Goal: Navigation & Orientation: Find specific page/section

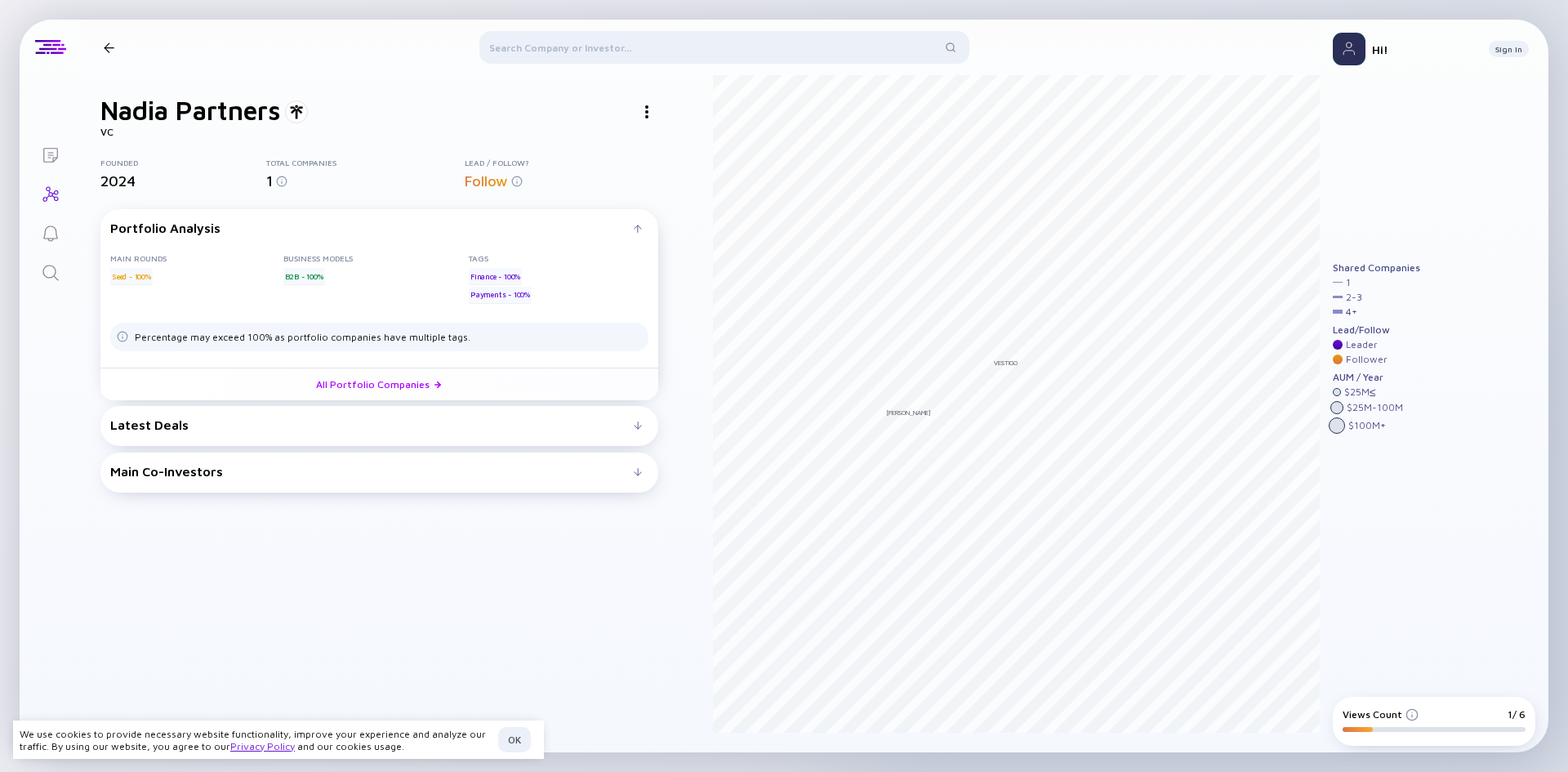
click at [502, 432] on div "Latest Deals Talli [DATE] B2B Seed Payments All Portfolio Companies" at bounding box center [379, 426] width 558 height 40
click at [589, 406] on div "Latest Deals Talli [DATE] B2B Seed Payments All Portfolio Companies" at bounding box center [379, 426] width 558 height 40
click at [631, 420] on div "Latest Deals" at bounding box center [371, 424] width 523 height 15
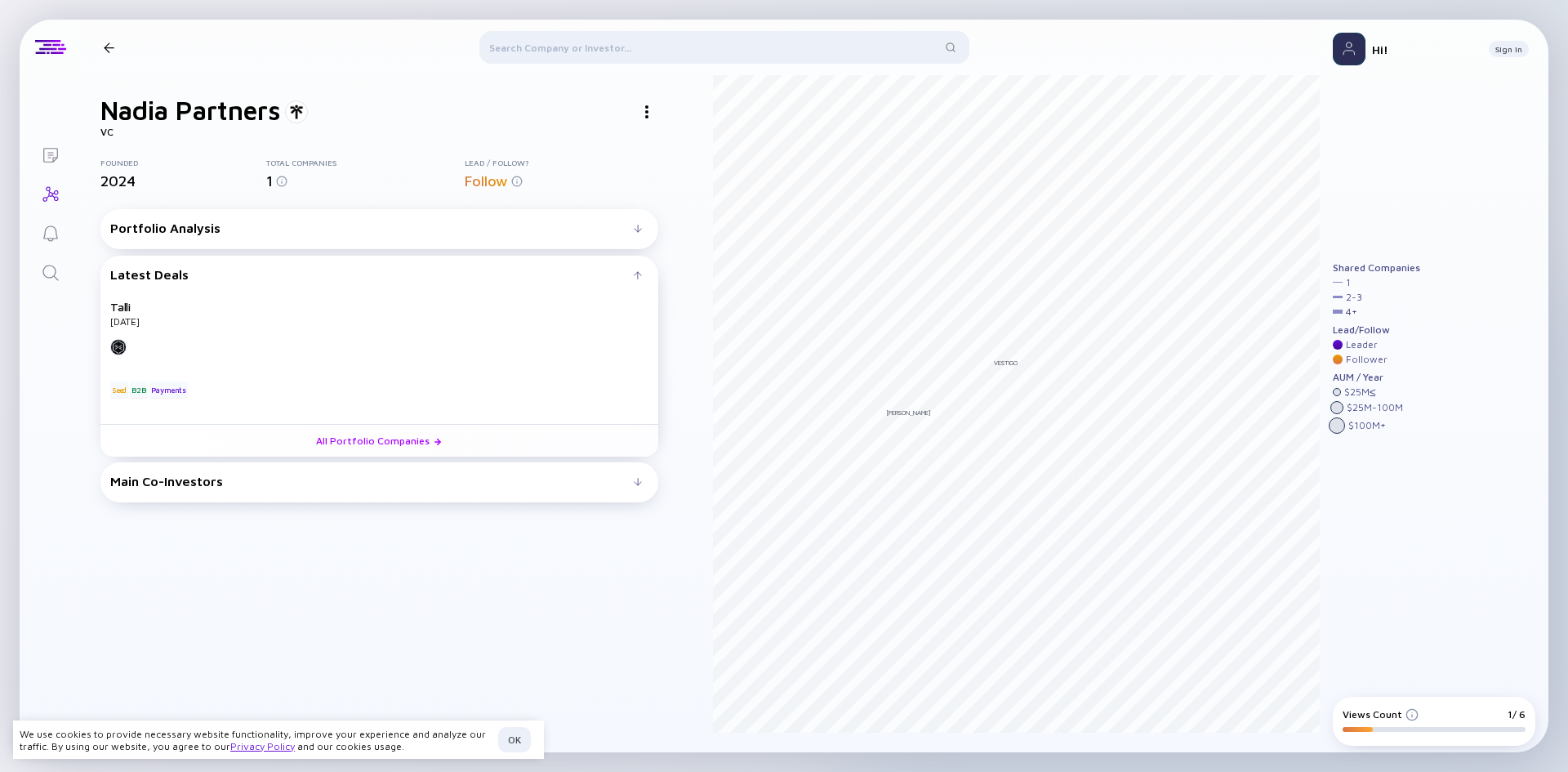
click at [633, 398] on div "Talli [DATE] B2B Seed Payments" at bounding box center [379, 348] width 538 height 98
click at [637, 483] on div at bounding box center [637, 482] width 8 height 8
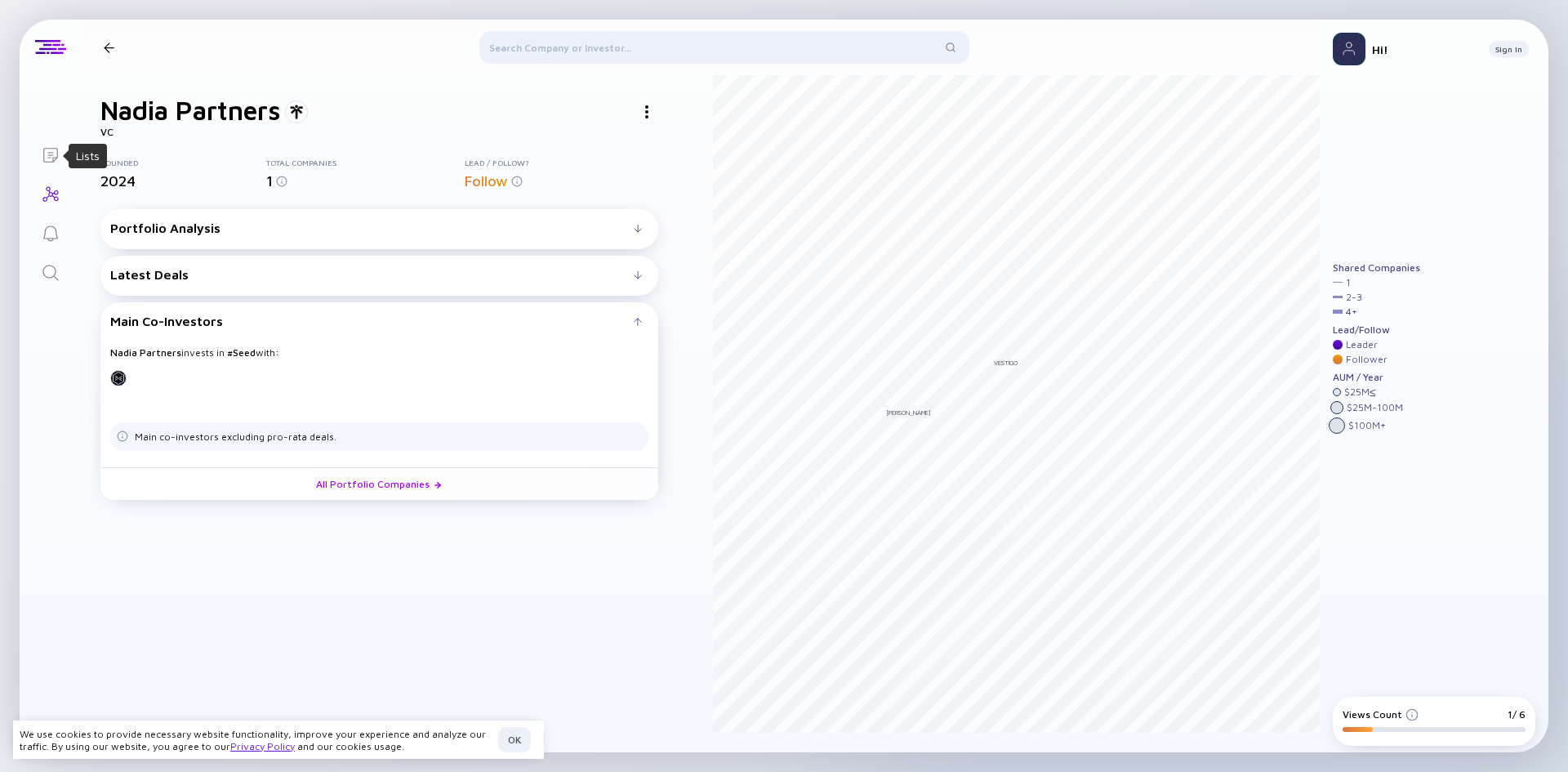
click at [59, 152] on icon "Lists" at bounding box center [50, 155] width 19 height 19
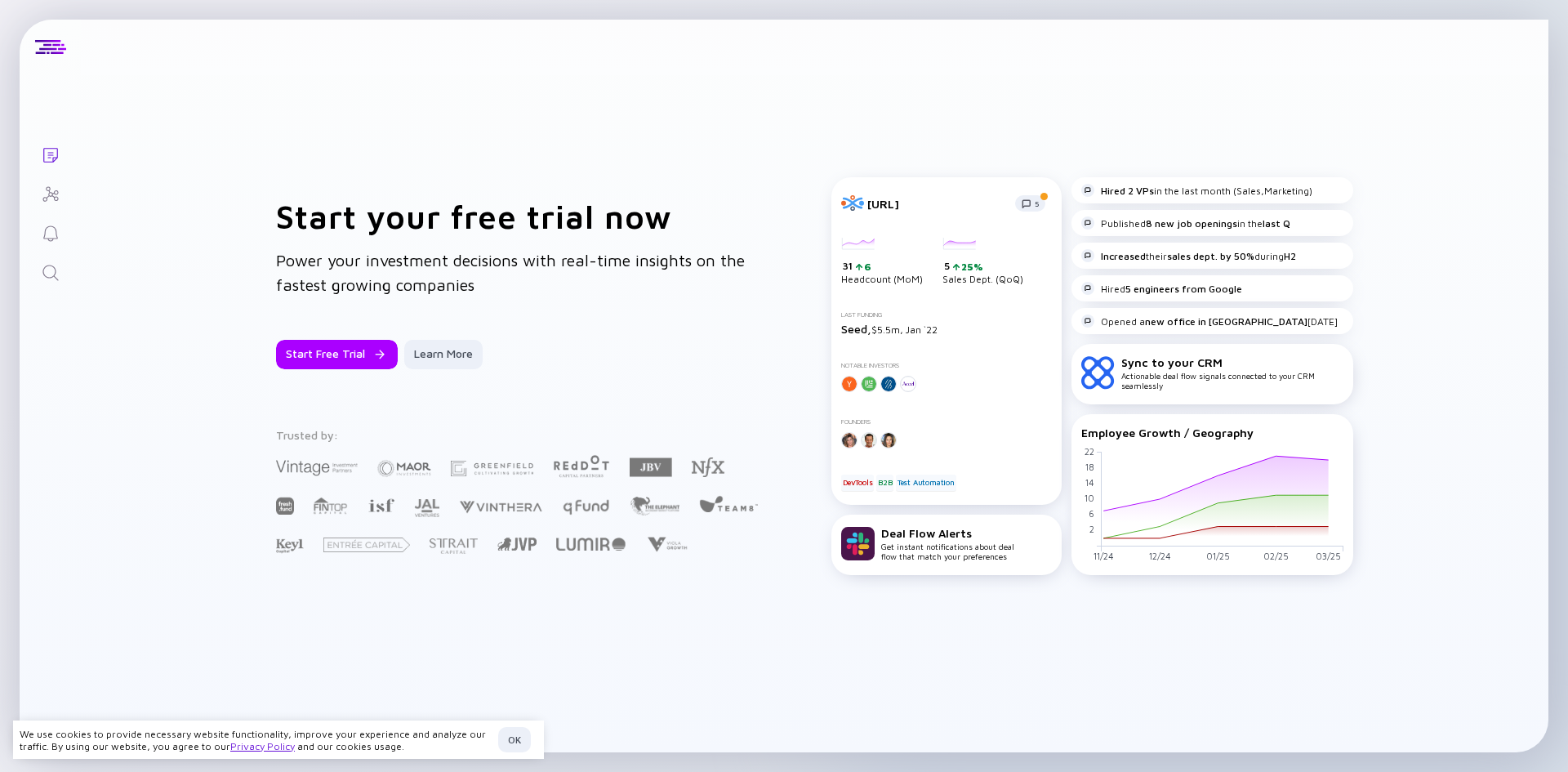
click at [65, 187] on link "Investor Map" at bounding box center [49, 193] width 61 height 40
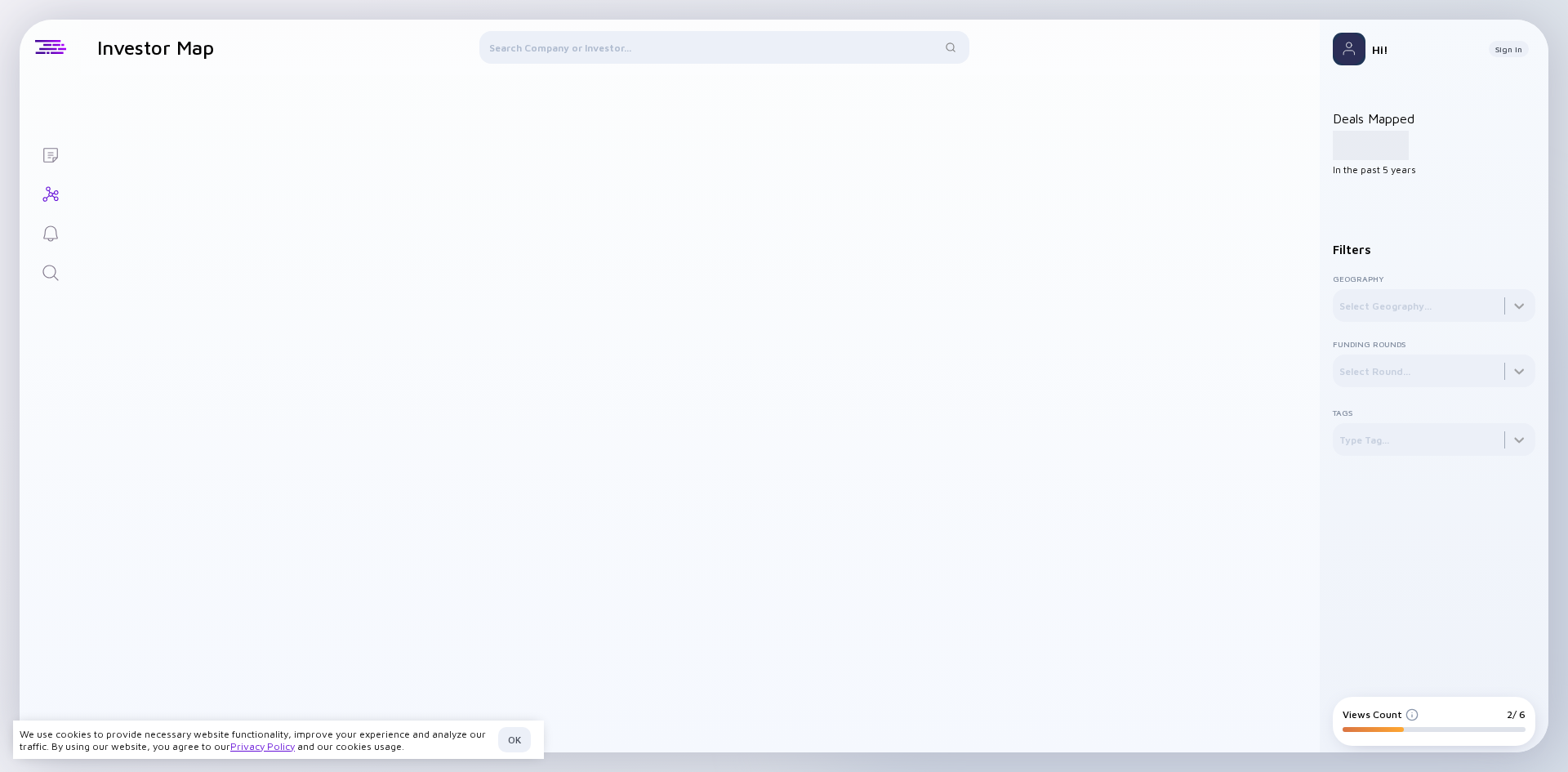
click at [51, 225] on icon "Reminders" at bounding box center [50, 233] width 19 height 19
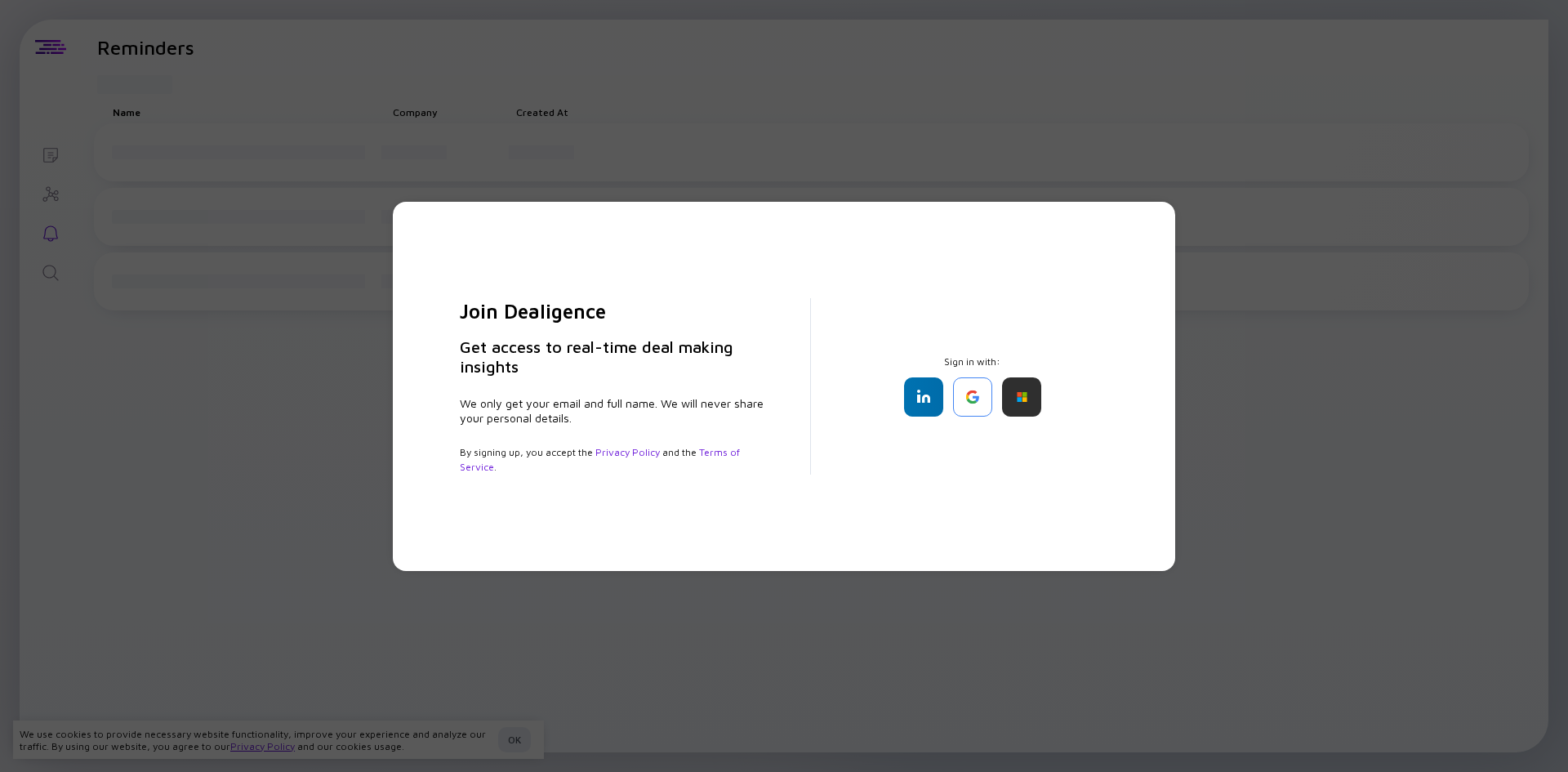
click at [51, 259] on div "Join Dealigence Get access to real-time deal making insights We only get your e…" at bounding box center [784, 386] width 1568 height 772
click at [499, 171] on div "Join Dealigence Get access to real-time deal making insights We only get your e…" at bounding box center [784, 386] width 1568 height 772
click at [725, 105] on div "Join Dealigence Get access to real-time deal making insights We only get your e…" at bounding box center [784, 386] width 1568 height 772
drag, startPoint x: 663, startPoint y: 123, endPoint x: 666, endPoint y: 113, distance: 10.4
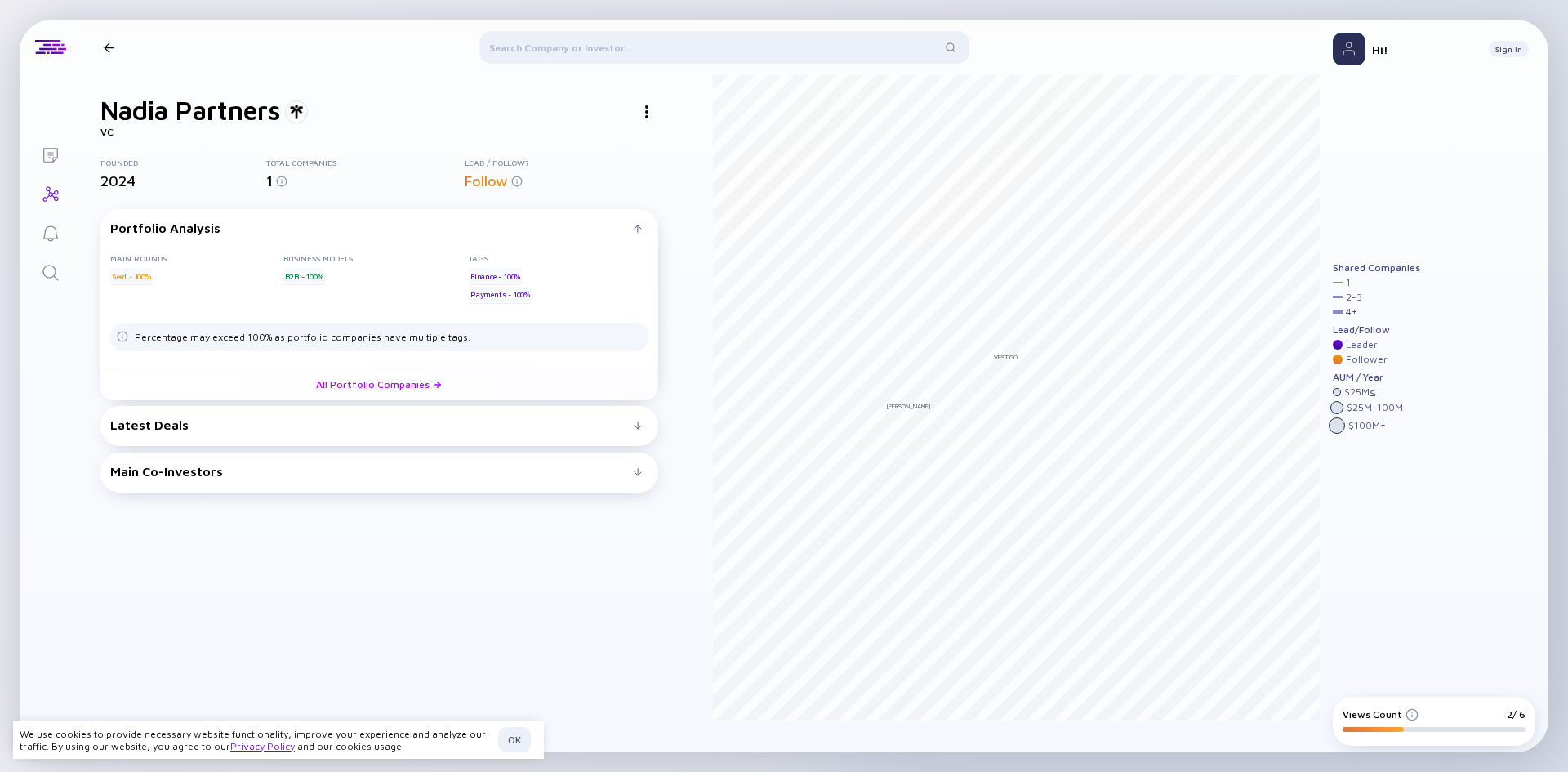
click at [109, 52] on div at bounding box center [108, 47] width 11 height 11
